Goal: Find specific page/section: Find specific page/section

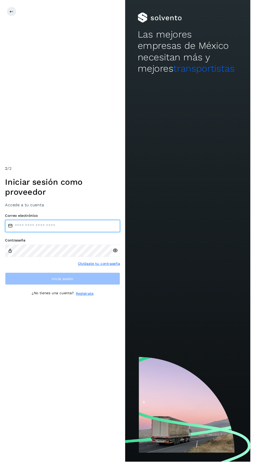
click at [88, 238] on input "email" at bounding box center [64, 232] width 118 height 13
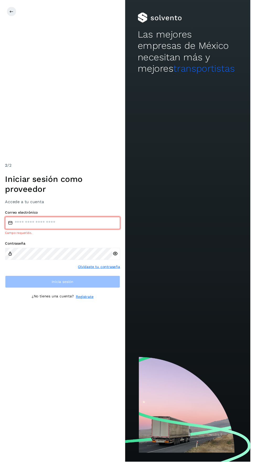
type input "**********"
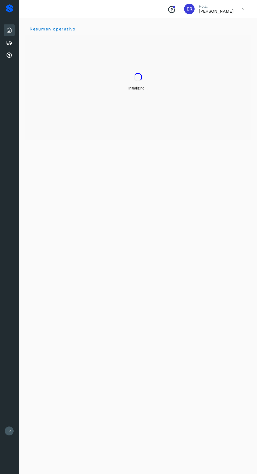
click at [98, 298] on div "Resumen operativo" at bounding box center [138, 245] width 238 height 458
click at [9, 55] on icon at bounding box center [9, 55] width 6 height 6
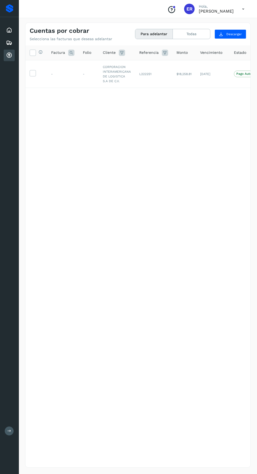
click at [9, 30] on icon at bounding box center [9, 30] width 6 height 6
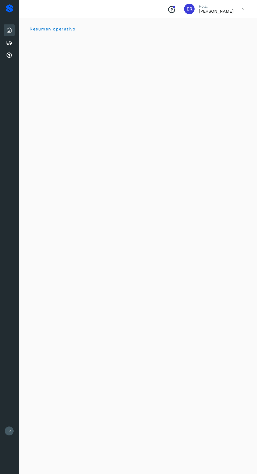
click at [9, 55] on icon at bounding box center [9, 55] width 6 height 6
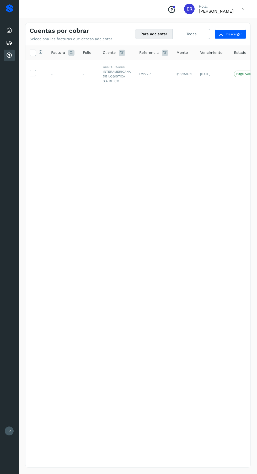
click at [243, 9] on icon at bounding box center [243, 9] width 11 height 11
click at [214, 18] on div "Cerrar sesión" at bounding box center [217, 23] width 62 height 18
click at [239, 9] on icon at bounding box center [243, 9] width 11 height 11
click at [201, 24] on div "Cerrar sesión" at bounding box center [217, 24] width 62 height 10
